Goal: Information Seeking & Learning: Learn about a topic

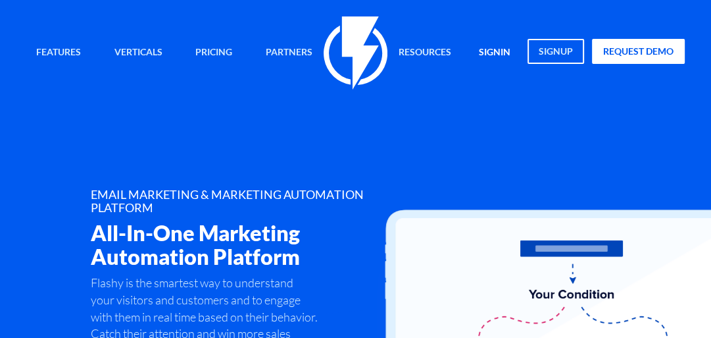
click at [494, 52] on link "signin" at bounding box center [494, 53] width 51 height 28
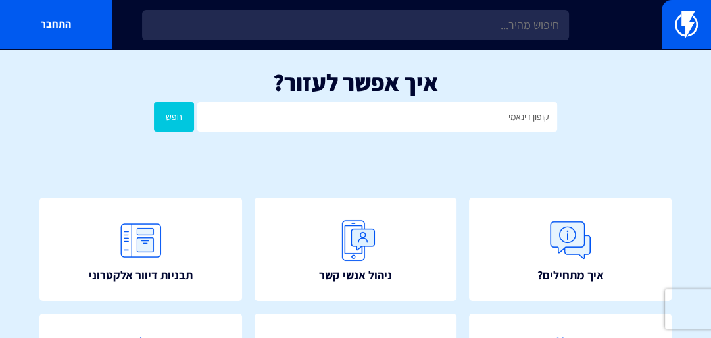
type input "קופון דינאמי"
click at [154, 102] on button "חפש" at bounding box center [174, 117] width 40 height 30
click at [184, 118] on button "חפש" at bounding box center [174, 117] width 40 height 30
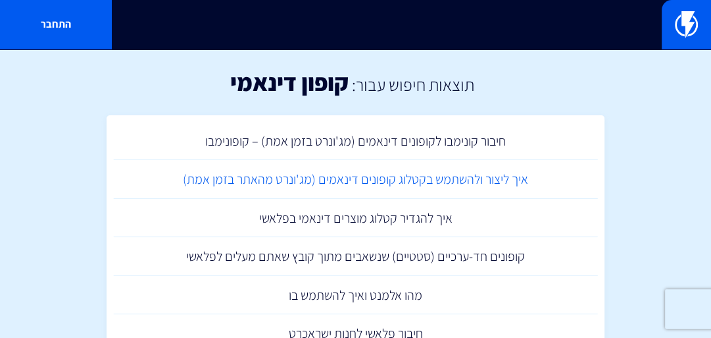
click at [334, 184] on link "איך ליצור ולהשתמש בקטלוג קופונים דינאמים (מג'ונרט מהאתר בזמן אמת)" at bounding box center [355, 179] width 485 height 39
